Goal: Task Accomplishment & Management: Manage account settings

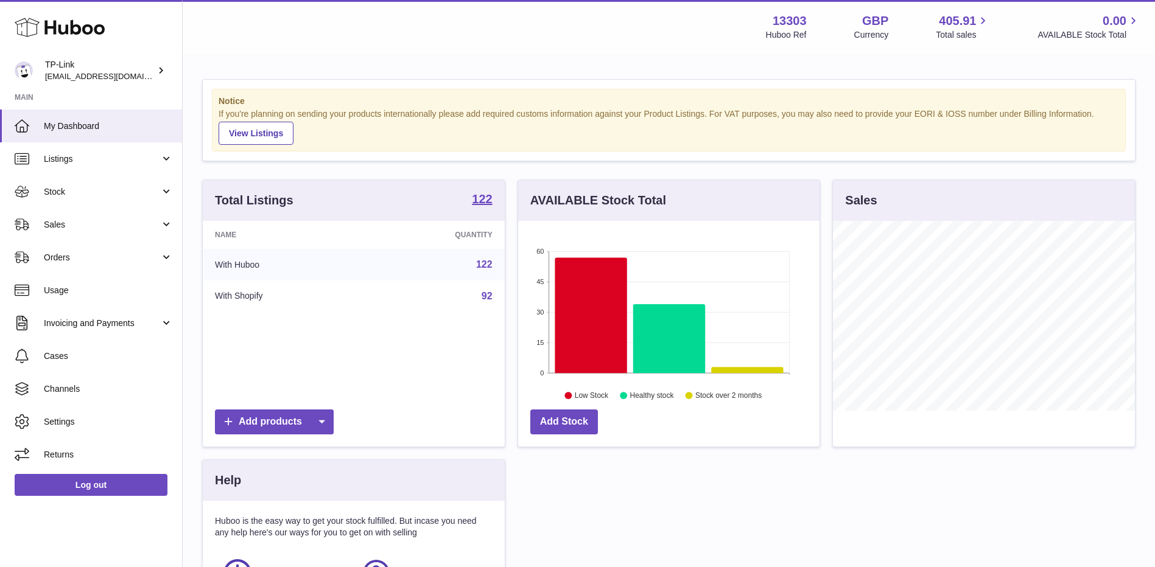
scroll to position [190, 301]
click at [110, 227] on span "Sales" at bounding box center [102, 225] width 116 height 12
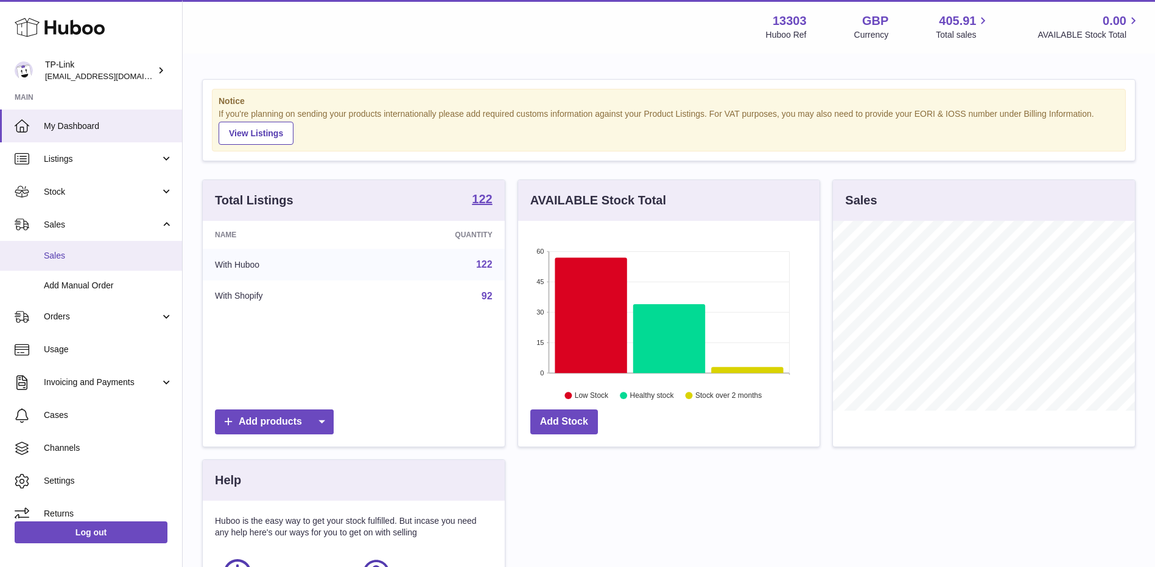
click at [100, 259] on span "Sales" at bounding box center [108, 256] width 129 height 12
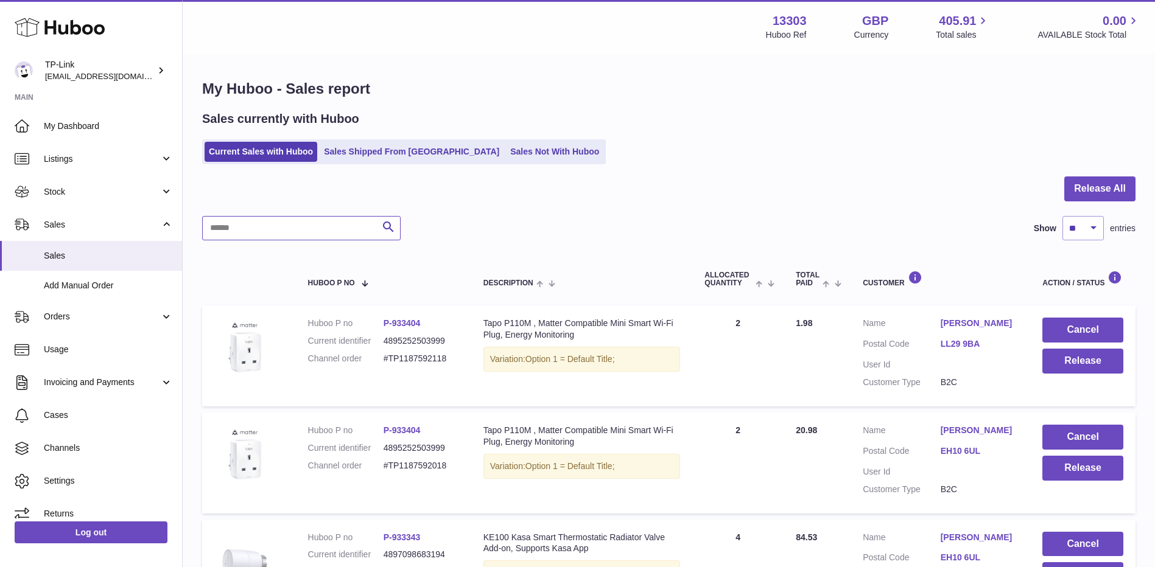
click at [292, 231] on input "text" at bounding box center [301, 228] width 198 height 24
paste input "**********"
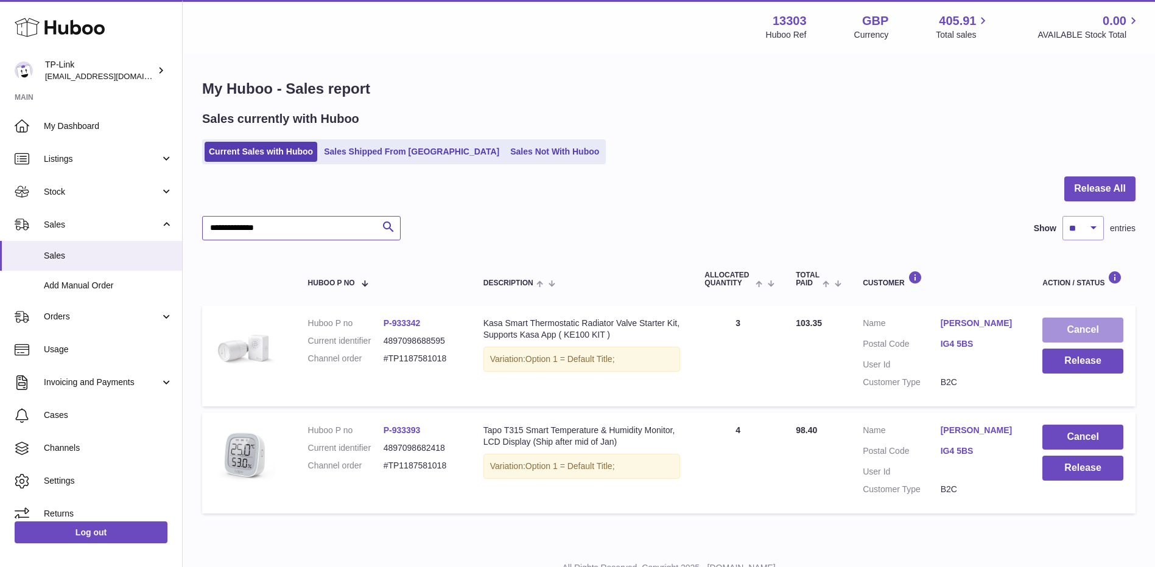
type input "**********"
click at [1086, 325] on button "Cancel" at bounding box center [1082, 330] width 81 height 25
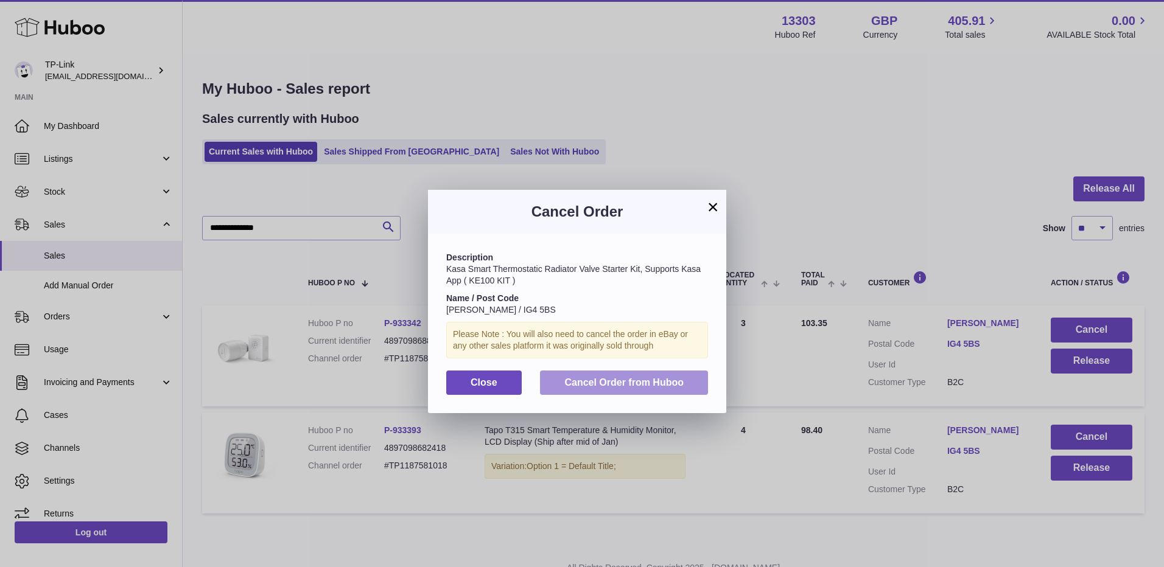
click at [609, 380] on span "Cancel Order from Huboo" at bounding box center [623, 382] width 119 height 10
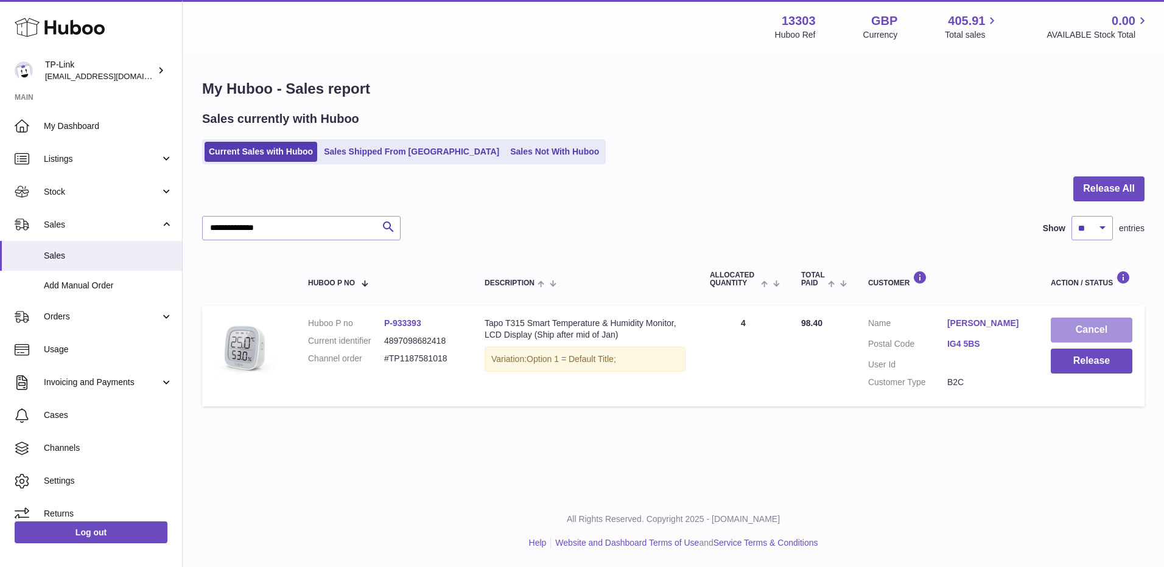
click at [1085, 324] on button "Cancel" at bounding box center [1092, 330] width 82 height 25
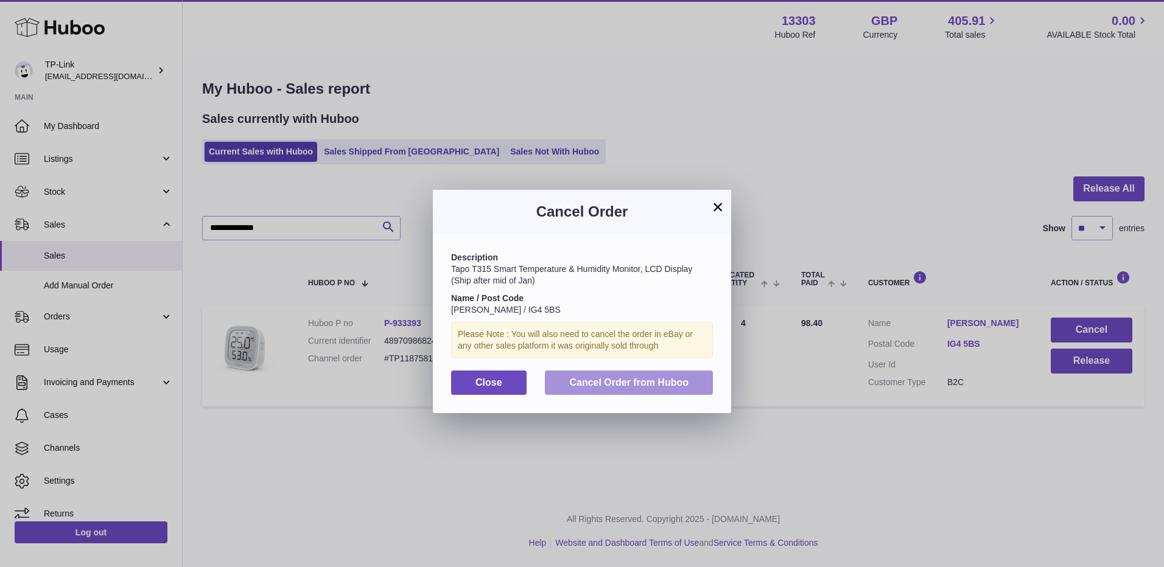
click at [628, 384] on span "Cancel Order from Huboo" at bounding box center [628, 382] width 119 height 10
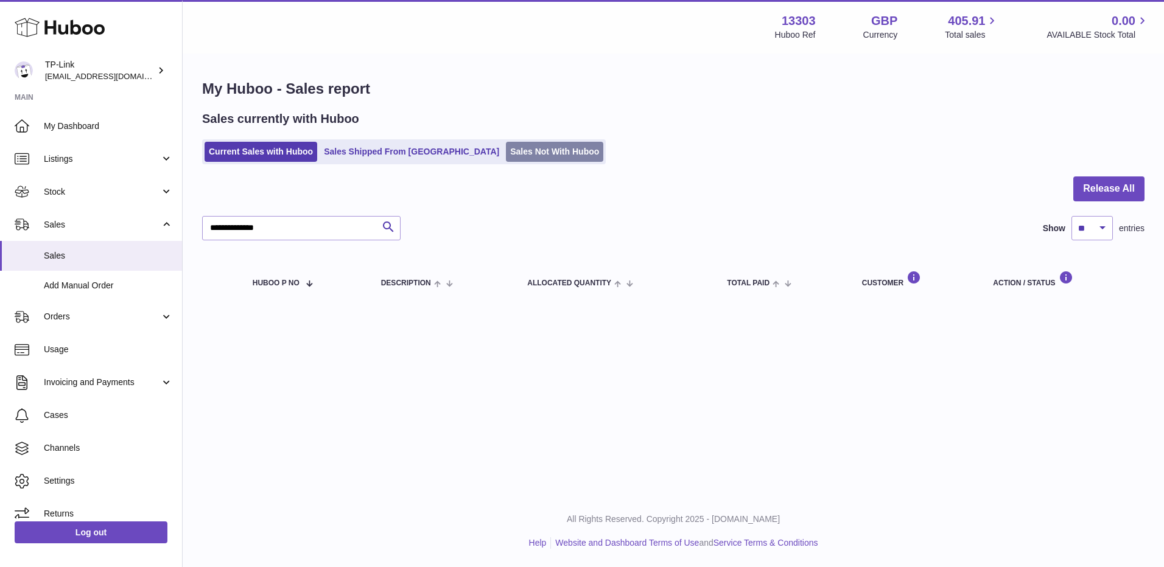
click at [506, 150] on link "Sales Not With Huboo" at bounding box center [554, 152] width 97 height 20
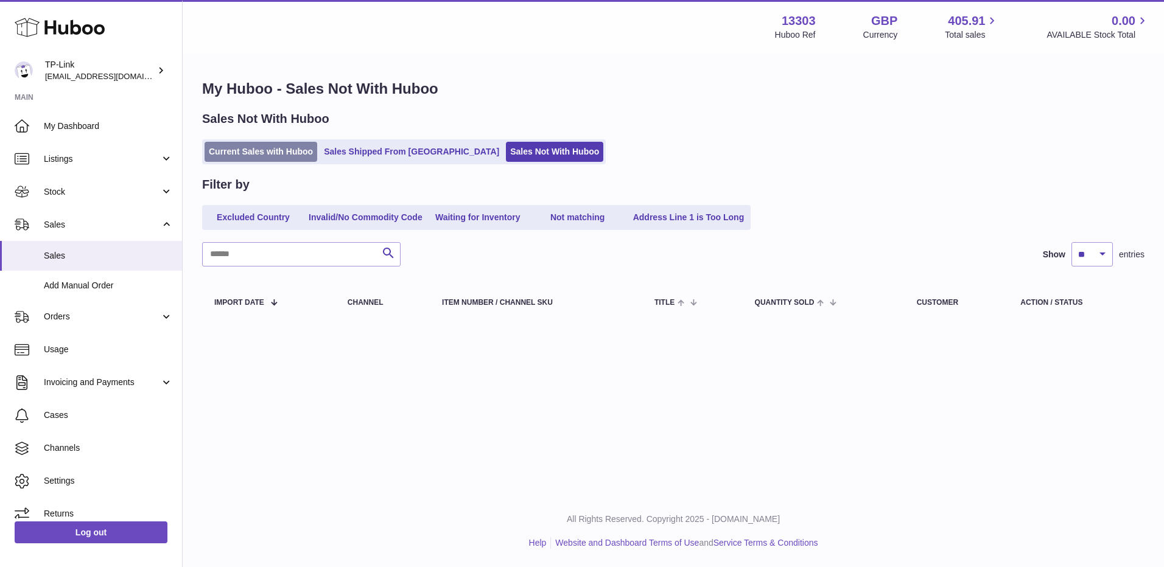
click at [265, 154] on link "Current Sales with Huboo" at bounding box center [261, 152] width 113 height 20
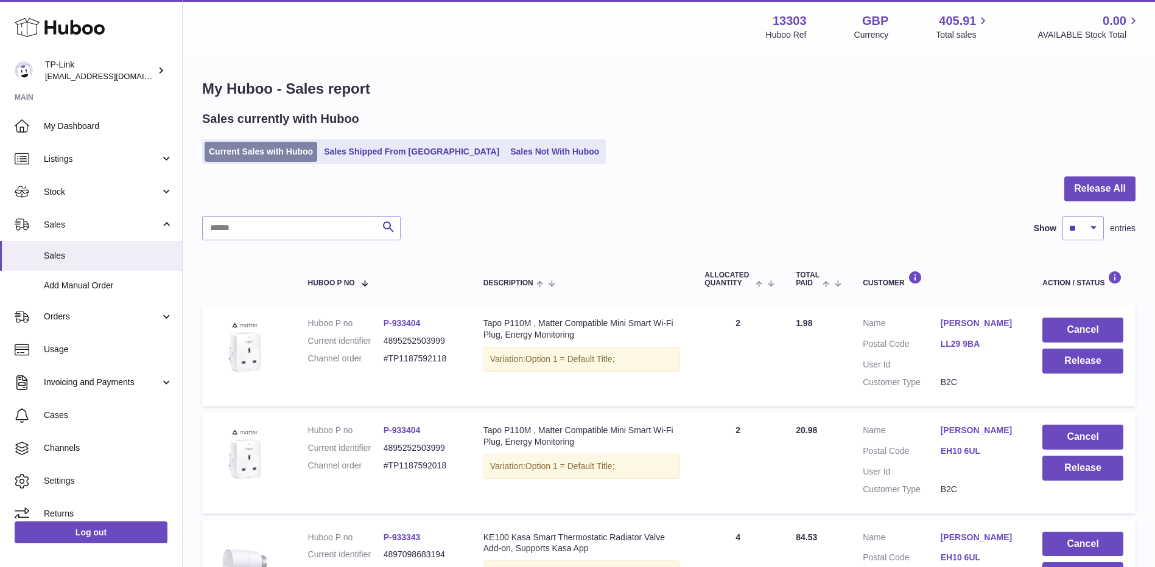
click at [264, 147] on link "Current Sales with Huboo" at bounding box center [261, 152] width 113 height 20
drag, startPoint x: 267, startPoint y: 147, endPoint x: 308, endPoint y: 130, distance: 44.4
click at [267, 147] on link "Current Sales with Huboo" at bounding box center [261, 152] width 113 height 20
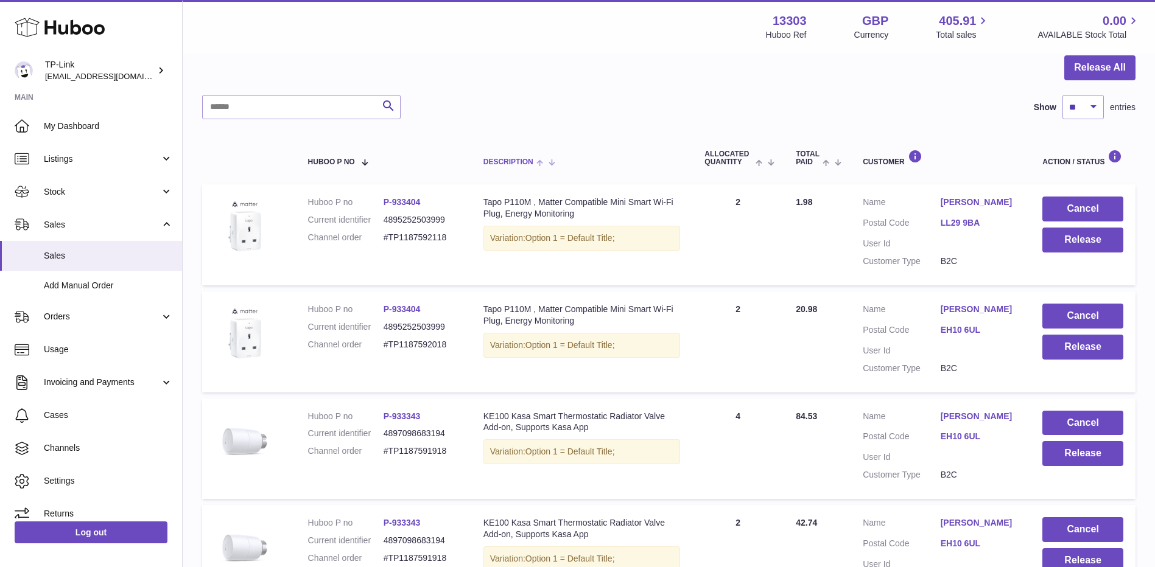
scroll to position [122, 0]
drag, startPoint x: 535, startPoint y: 128, endPoint x: 527, endPoint y: 127, distance: 8.5
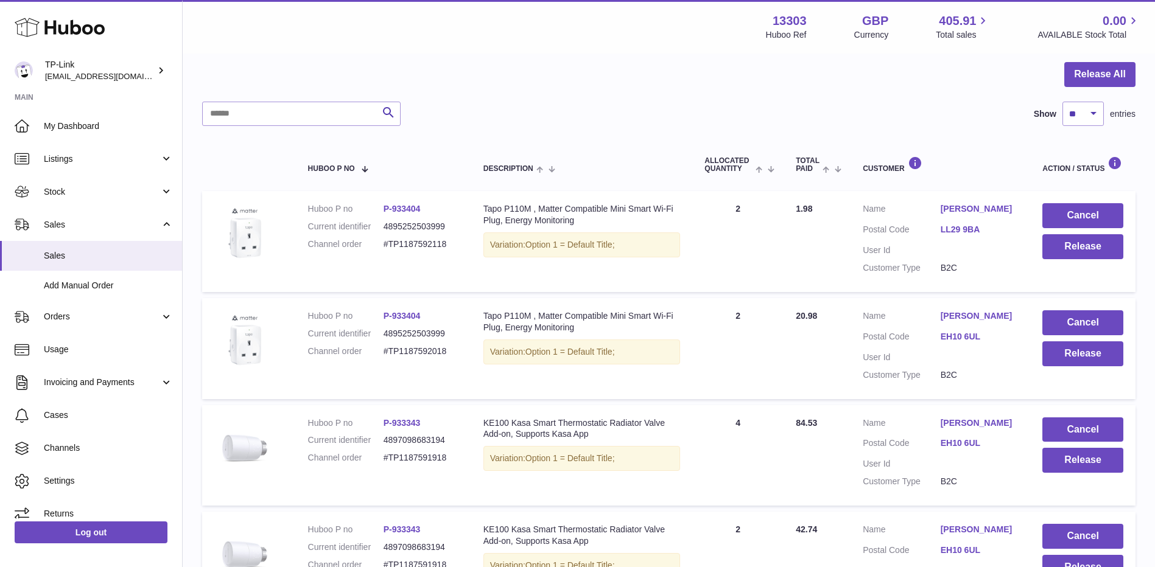
scroll to position [61, 0]
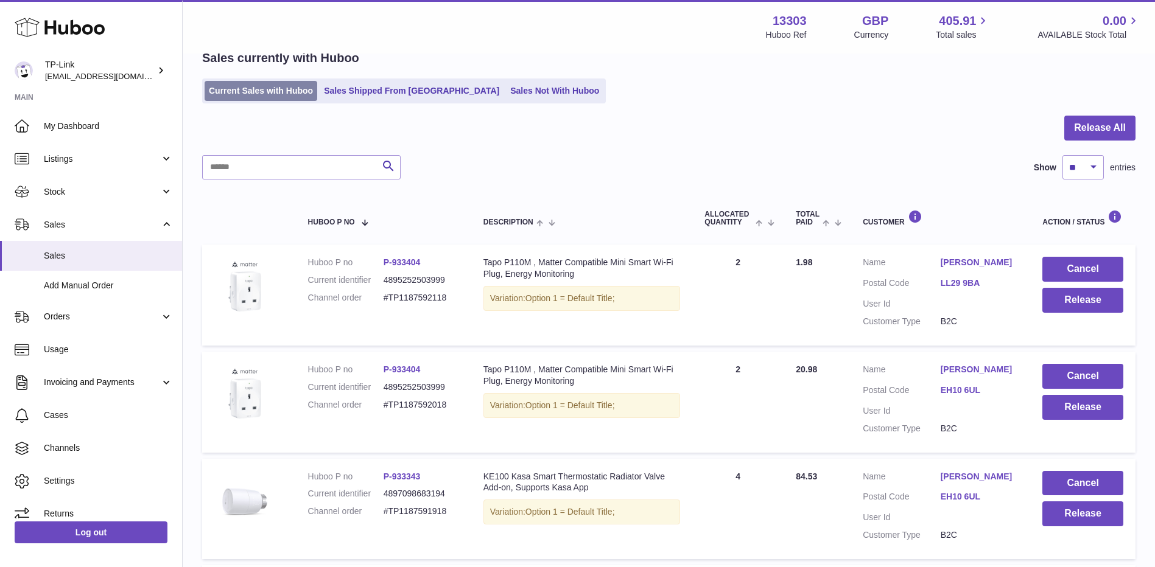
click at [225, 93] on link "Current Sales with Huboo" at bounding box center [261, 91] width 113 height 20
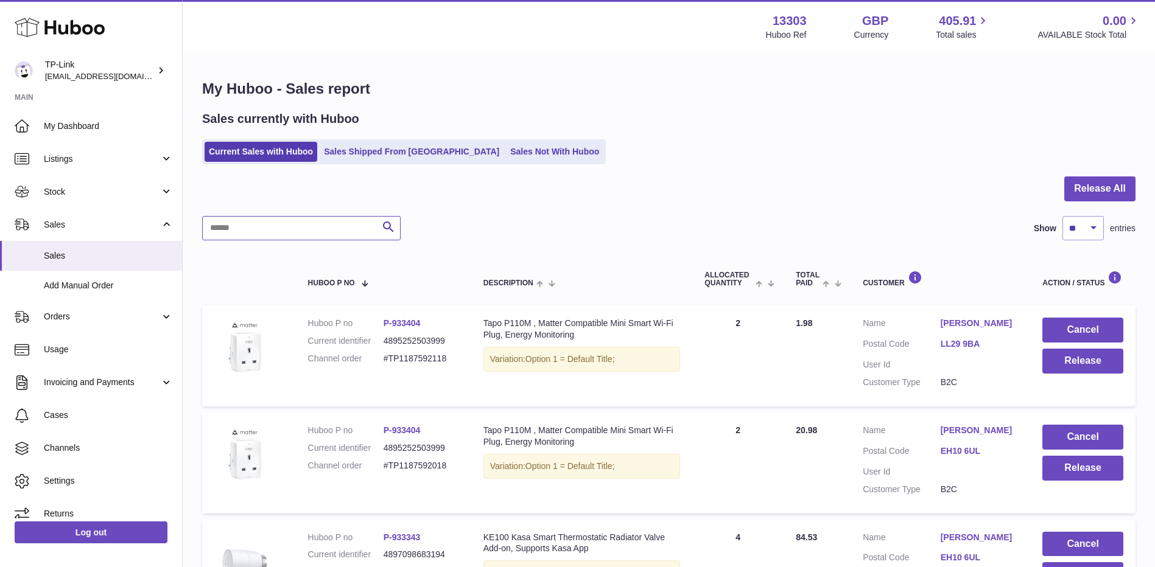
click at [275, 234] on input "text" at bounding box center [301, 228] width 198 height 24
paste input "**********"
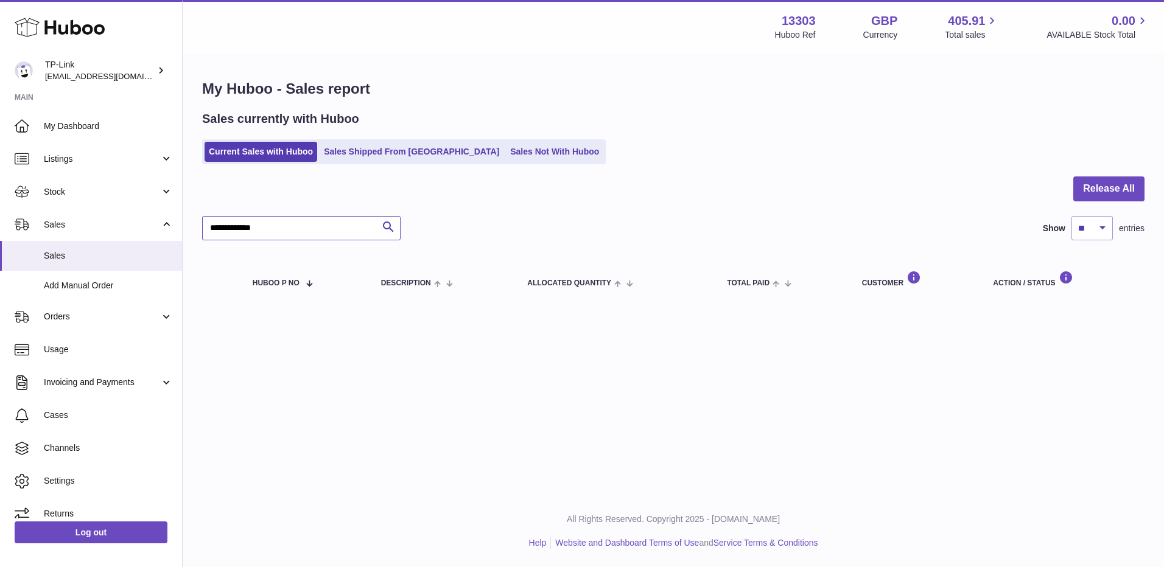
type input "**********"
